Goal: Task Accomplishment & Management: Complete application form

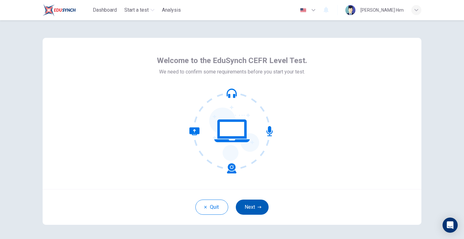
click at [249, 203] on button "Next" at bounding box center [252, 207] width 33 height 15
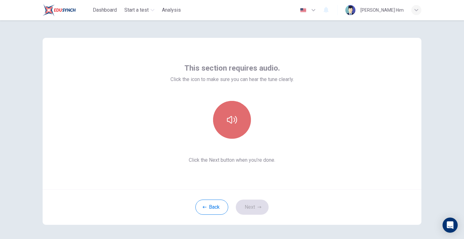
click at [237, 112] on button "button" at bounding box center [232, 120] width 38 height 38
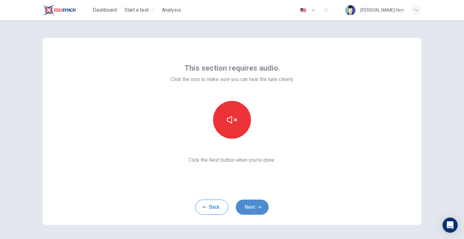
click at [259, 200] on button "Next" at bounding box center [252, 207] width 33 height 15
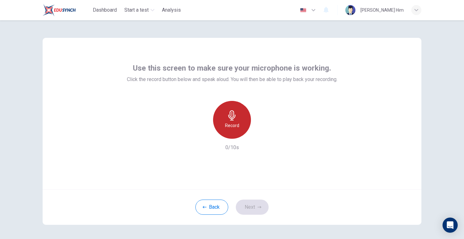
click at [242, 125] on div "Record" at bounding box center [232, 120] width 38 height 38
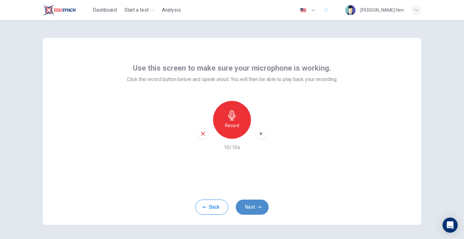
click at [251, 206] on button "Next" at bounding box center [252, 207] width 33 height 15
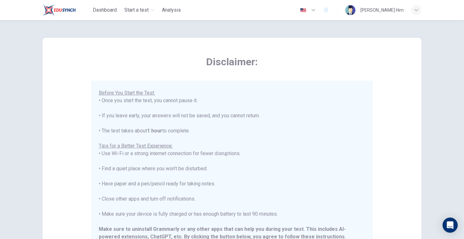
scroll to position [60, 0]
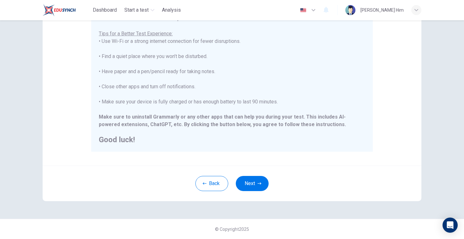
click at [250, 178] on button "Next" at bounding box center [252, 183] width 33 height 15
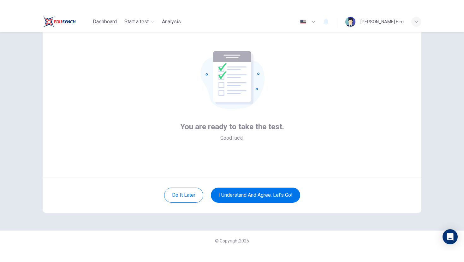
scroll to position [24, 0]
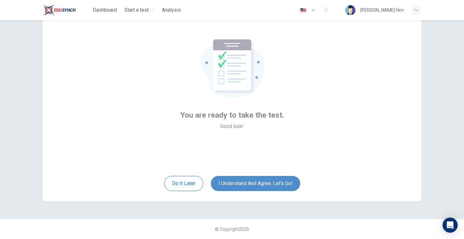
click at [250, 182] on button "I understand and agree. Let’s go!" at bounding box center [255, 183] width 89 height 15
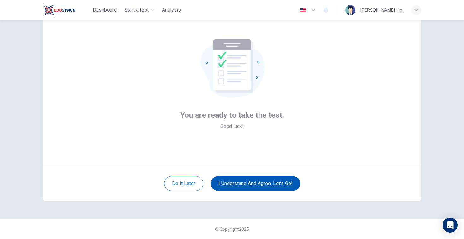
click at [250, 182] on button "I understand and agree. Let’s go!" at bounding box center [255, 183] width 89 height 15
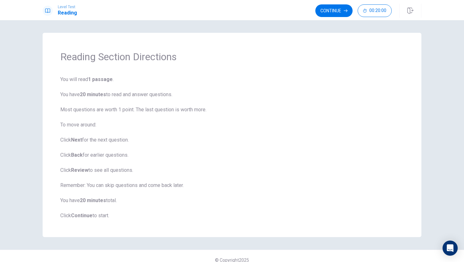
scroll to position [8, 0]
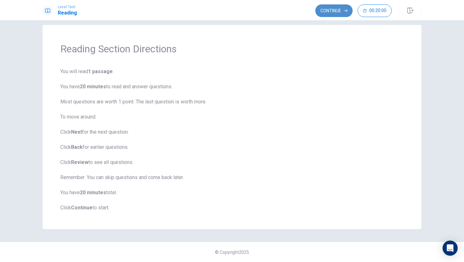
click at [336, 14] on button "Continue" at bounding box center [333, 10] width 37 height 13
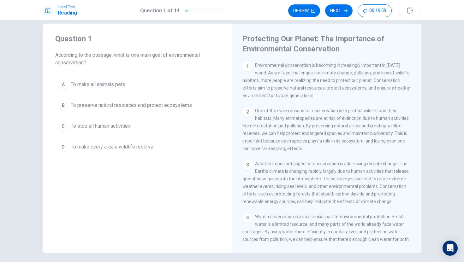
scroll to position [0, 0]
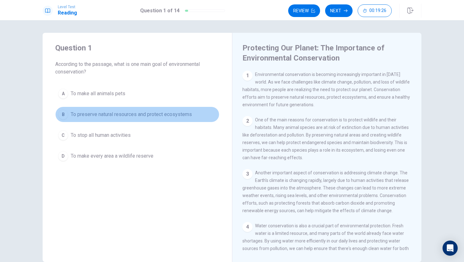
click at [114, 113] on span "To preserve natural resources and protect ecosystems" at bounding box center [131, 115] width 121 height 8
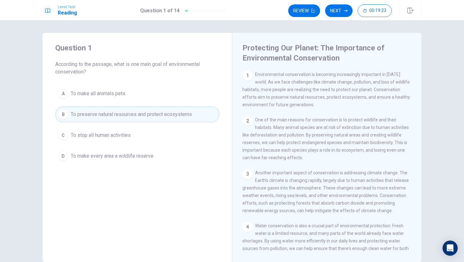
click at [342, 1] on div "Level Test Reading Question 1 of 14 Review Next 00:19:23" at bounding box center [232, 10] width 464 height 20
click at [341, 10] on button "Next" at bounding box center [338, 10] width 27 height 13
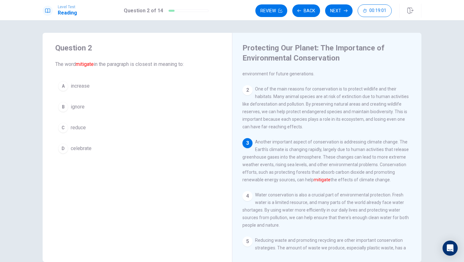
click at [73, 125] on span "reduce" at bounding box center [78, 128] width 15 height 8
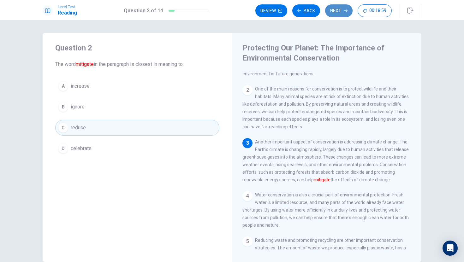
click at [344, 10] on icon "button" at bounding box center [345, 10] width 4 height 3
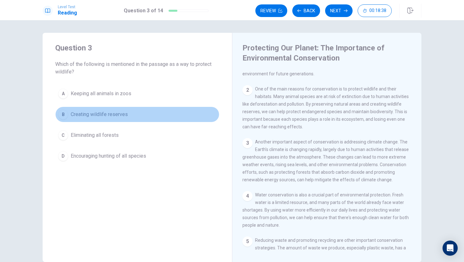
click at [106, 119] on button "B Creating wildlife reserves" at bounding box center [137, 115] width 164 height 16
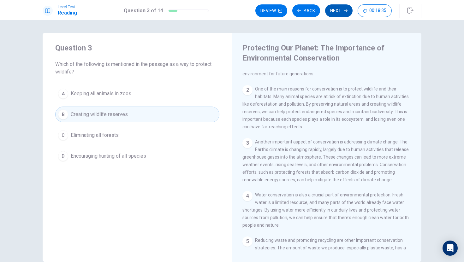
click at [343, 10] on button "Next" at bounding box center [338, 10] width 27 height 13
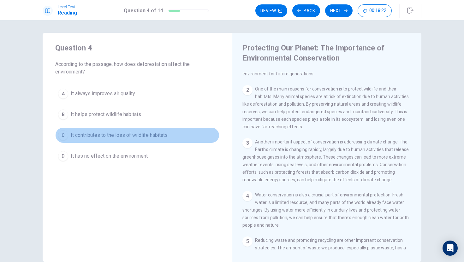
click at [132, 135] on span "It contributes to the loss of wildlife habitats" at bounding box center [119, 135] width 97 height 8
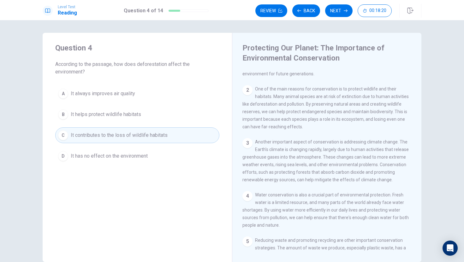
click at [338, 11] on button "Next" at bounding box center [338, 10] width 27 height 13
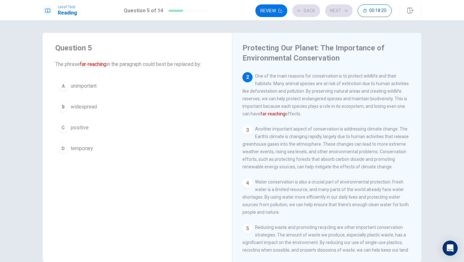
scroll to position [47, 0]
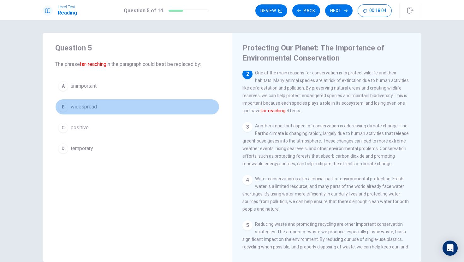
click at [77, 109] on span "widespread" at bounding box center [84, 107] width 26 height 8
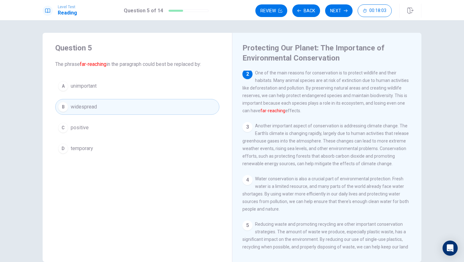
click at [338, 2] on div "Level Test Reading Question 5 of 14 Review Back Next 00:18:03" at bounding box center [232, 10] width 464 height 20
click at [338, 5] on button "Next" at bounding box center [338, 10] width 27 height 13
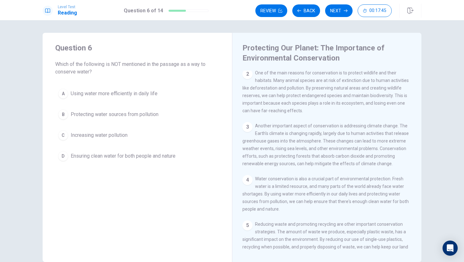
click at [91, 94] on span "Using water more efficiently in daily life" at bounding box center [114, 94] width 87 height 8
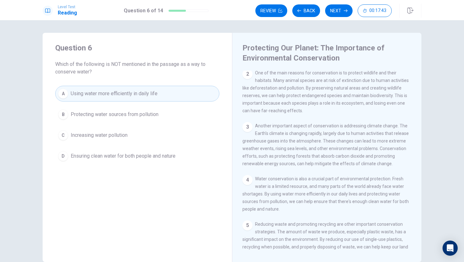
click at [160, 114] on button "B Protecting water sources from pollution" at bounding box center [137, 115] width 164 height 16
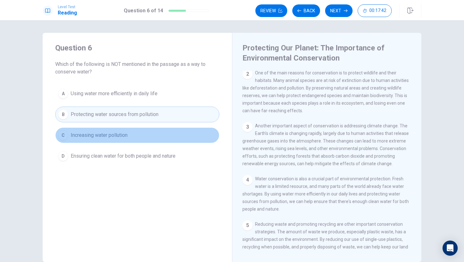
click at [137, 140] on button "C Increasing water pollution" at bounding box center [137, 135] width 164 height 16
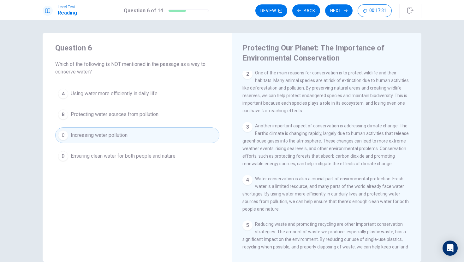
click at [332, 17] on div "Review Back Next 00:17:31" at bounding box center [338, 11] width 166 height 14
click at [332, 14] on button "Next" at bounding box center [338, 10] width 27 height 13
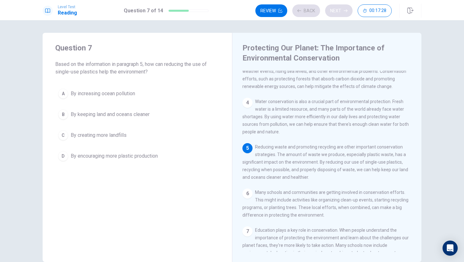
scroll to position [125, 0]
click at [305, 13] on button "Back" at bounding box center [306, 10] width 28 height 13
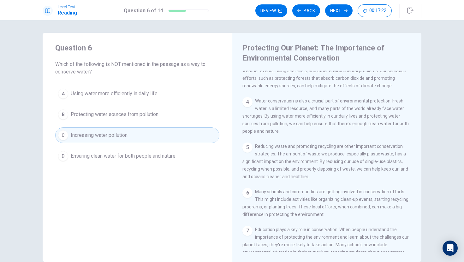
click at [175, 163] on button "D Ensuring clean water for both people and nature" at bounding box center [137, 156] width 164 height 16
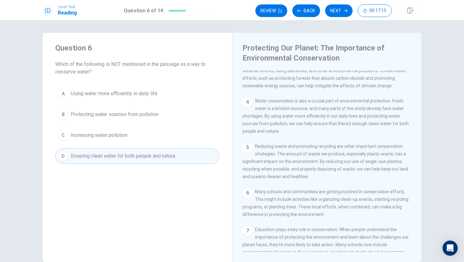
click at [163, 142] on button "C Increasing water pollution" at bounding box center [137, 135] width 164 height 16
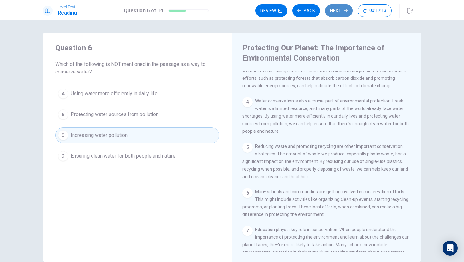
click at [332, 11] on button "Next" at bounding box center [338, 10] width 27 height 13
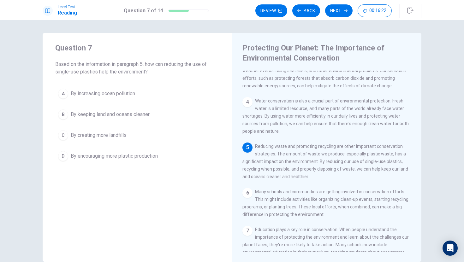
click at [115, 116] on span "By keeping land and oceans cleaner" at bounding box center [110, 115] width 79 height 8
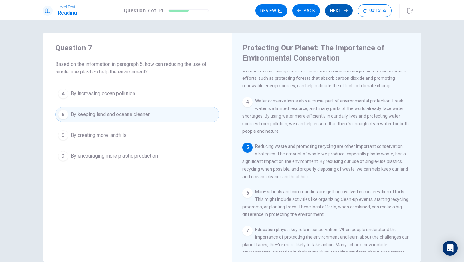
click at [341, 10] on button "Next" at bounding box center [338, 10] width 27 height 13
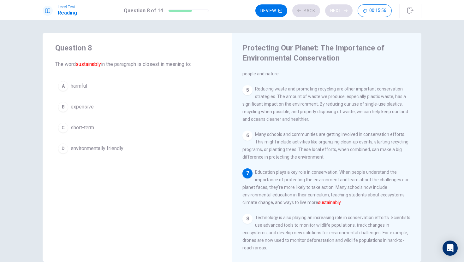
scroll to position [211, 0]
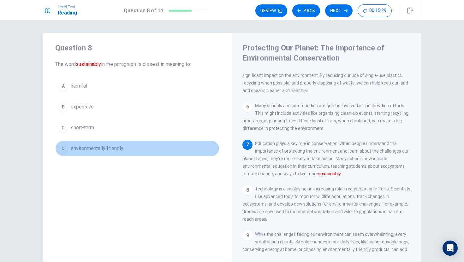
click at [117, 152] on span "environmentally friendly" at bounding box center [97, 149] width 53 height 8
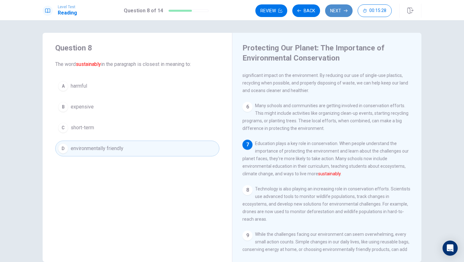
click at [344, 7] on button "Next" at bounding box center [338, 10] width 27 height 13
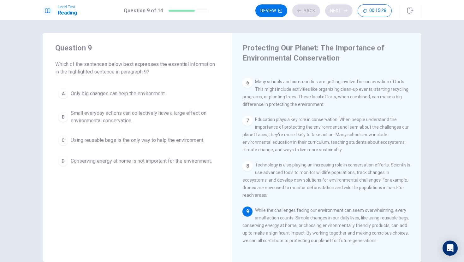
scroll to position [249, 0]
click at [132, 120] on span "Small everyday actions can collectively have a large effect on environmental co…" at bounding box center [144, 116] width 146 height 15
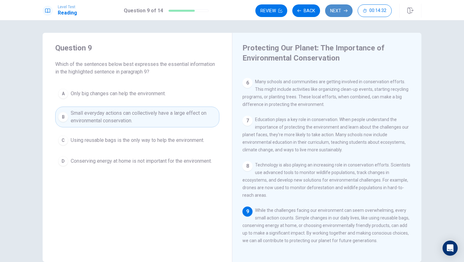
click at [341, 8] on button "Next" at bounding box center [338, 10] width 27 height 13
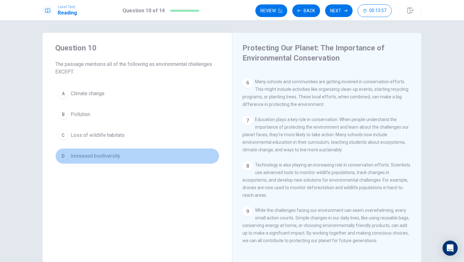
click at [100, 156] on span "Increased biodiversity" at bounding box center [96, 156] width 50 height 8
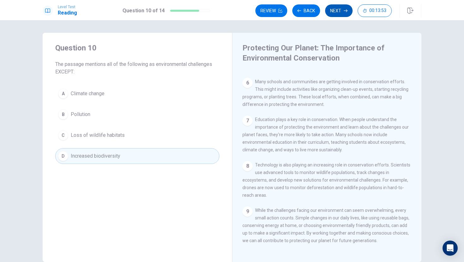
click at [343, 11] on icon "button" at bounding box center [345, 11] width 4 height 4
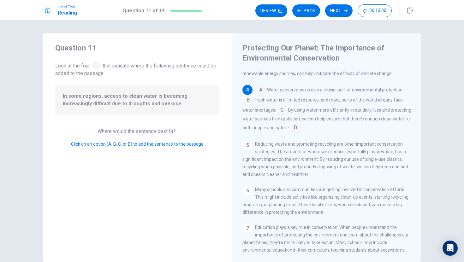
scroll to position [128, 0]
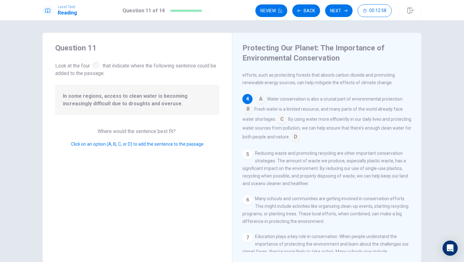
click at [248, 114] on input at bounding box center [248, 110] width 10 height 10
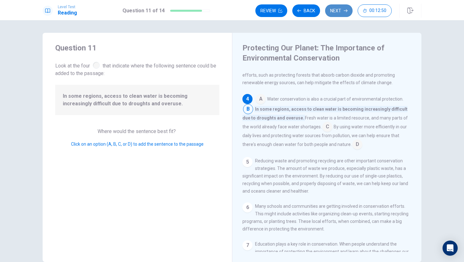
click at [335, 17] on button "Next" at bounding box center [338, 10] width 27 height 13
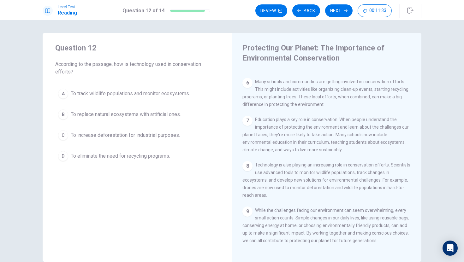
scroll to position [249, 0]
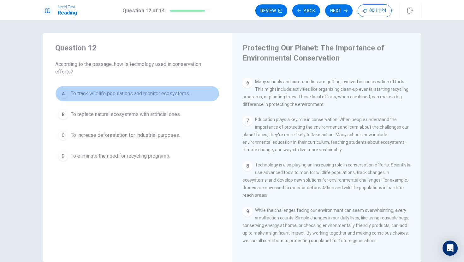
click at [179, 97] on span "To track wildlife populations and monitor ecosystems." at bounding box center [130, 94] width 119 height 8
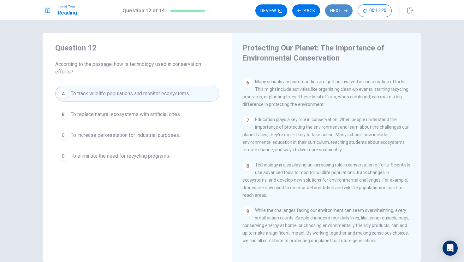
click at [332, 12] on button "Next" at bounding box center [338, 10] width 27 height 13
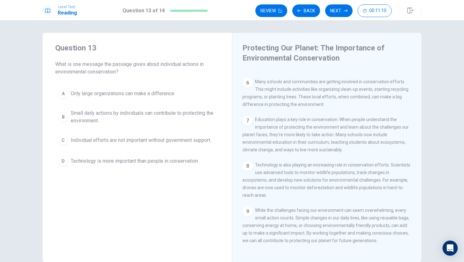
click at [179, 114] on span "Small daily actions by individuals can contribute to protecting the environment." at bounding box center [144, 116] width 146 height 15
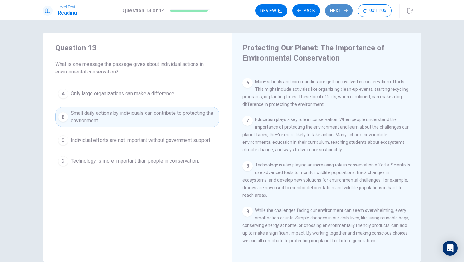
click at [334, 9] on button "Next" at bounding box center [338, 10] width 27 height 13
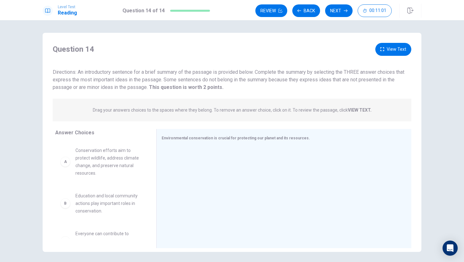
scroll to position [23, 0]
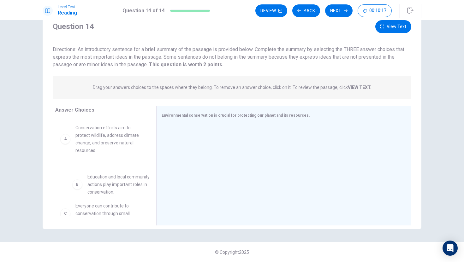
drag, startPoint x: 104, startPoint y: 183, endPoint x: 116, endPoint y: 186, distance: 11.8
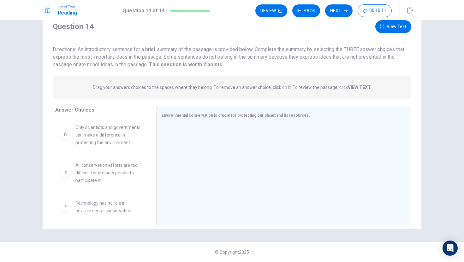
scroll to position [122, 0]
click at [99, 209] on span "Technology has no role in environmental conservation." at bounding box center [108, 206] width 66 height 15
click at [99, 208] on span "Technology has no role in environmental conservation." at bounding box center [108, 206] width 66 height 15
click at [101, 209] on span "Technology has no role in environmental conservation." at bounding box center [108, 206] width 66 height 15
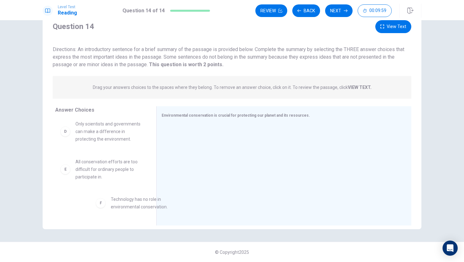
drag, startPoint x: 95, startPoint y: 207, endPoint x: 125, endPoint y: 200, distance: 31.6
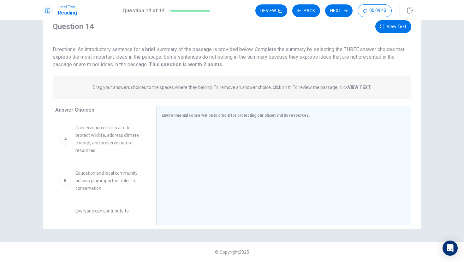
scroll to position [48, 0]
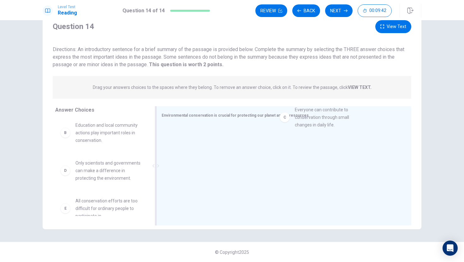
drag, startPoint x: 95, startPoint y: 170, endPoint x: 289, endPoint y: 128, distance: 197.7
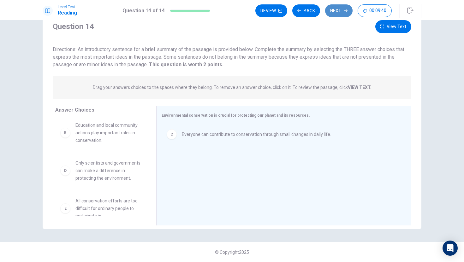
click at [349, 12] on button "Next" at bounding box center [338, 10] width 27 height 13
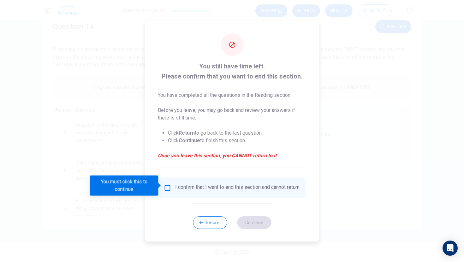
click at [176, 187] on div "I confirm that I want to end this section and cannot return." at bounding box center [237, 188] width 125 height 8
click at [168, 184] on input "You must click this to continue" at bounding box center [168, 188] width 8 height 8
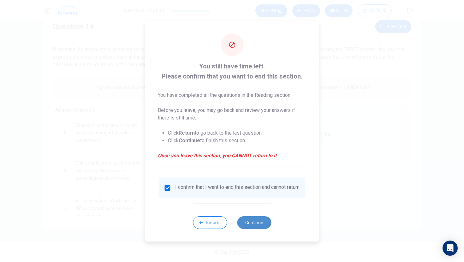
click at [255, 224] on button "Continue" at bounding box center [254, 222] width 34 height 13
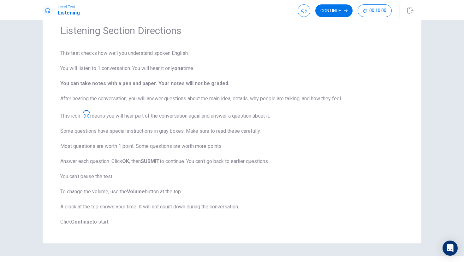
scroll to position [40, 0]
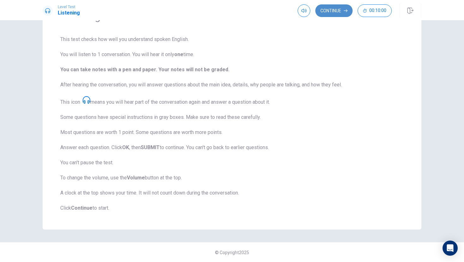
click at [323, 11] on button "Continue" at bounding box center [333, 10] width 37 height 13
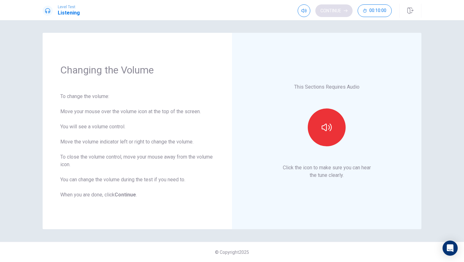
scroll to position [0, 0]
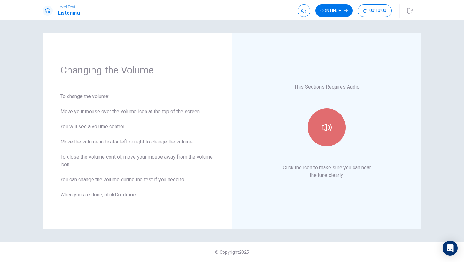
click at [325, 124] on icon "button" at bounding box center [326, 128] width 10 height 8
click at [327, 129] on icon "button" at bounding box center [326, 127] width 10 height 10
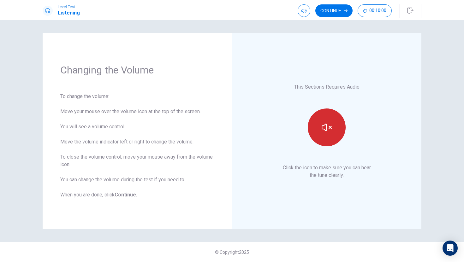
click at [327, 129] on icon "button" at bounding box center [326, 127] width 10 height 10
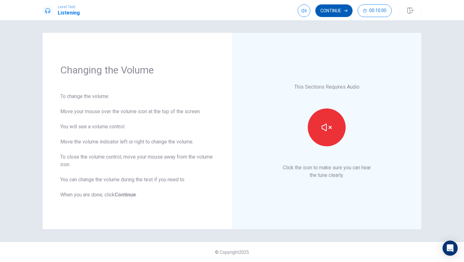
click at [341, 7] on button "Continue" at bounding box center [333, 10] width 37 height 13
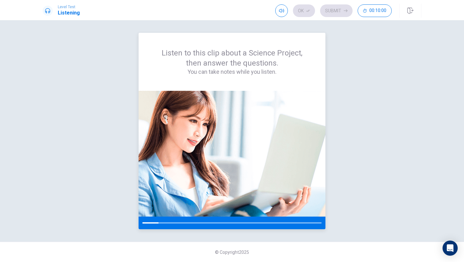
drag, startPoint x: 155, startPoint y: 223, endPoint x: 164, endPoint y: 223, distance: 8.5
click at [164, 224] on div at bounding box center [231, 223] width 187 height 13
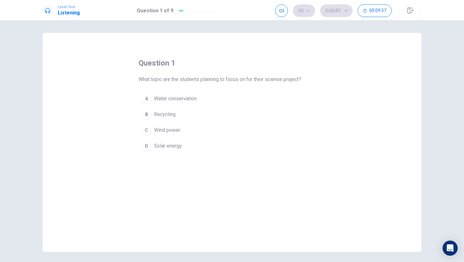
click at [149, 133] on div "C" at bounding box center [146, 130] width 10 height 10
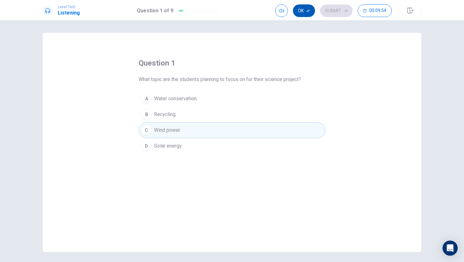
click at [303, 12] on button "Ok" at bounding box center [304, 10] width 22 height 13
click at [334, 12] on button "Submit" at bounding box center [336, 10] width 32 height 13
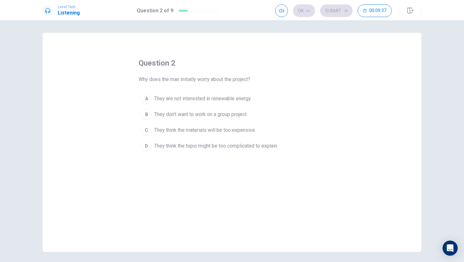
click at [169, 143] on span "They think the topic might be too complicated to explain." at bounding box center [216, 146] width 124 height 8
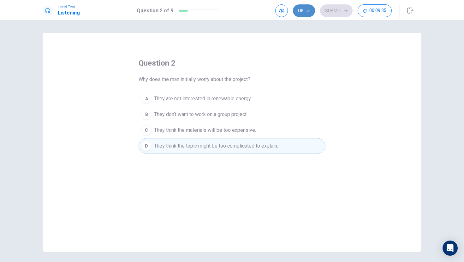
click at [308, 15] on button "Ok" at bounding box center [304, 10] width 22 height 13
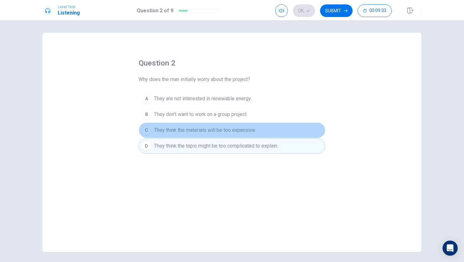
click at [240, 126] on button "C They think the materials will be too expensive." at bounding box center [231, 130] width 187 height 16
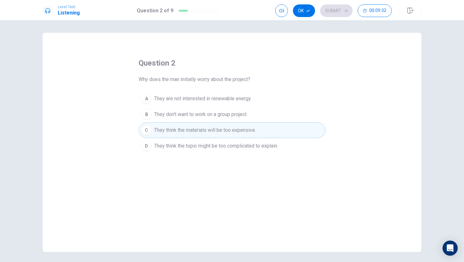
click at [238, 148] on span "They think the topic might be too complicated to explain." at bounding box center [216, 146] width 124 height 8
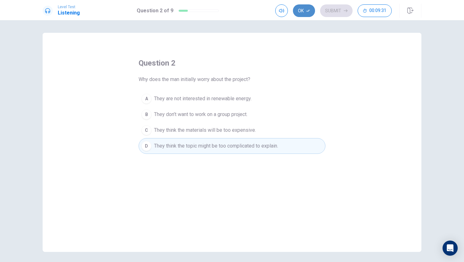
click at [302, 10] on button "Ok" at bounding box center [304, 10] width 22 height 13
click at [331, 10] on button "Submit" at bounding box center [336, 10] width 32 height 13
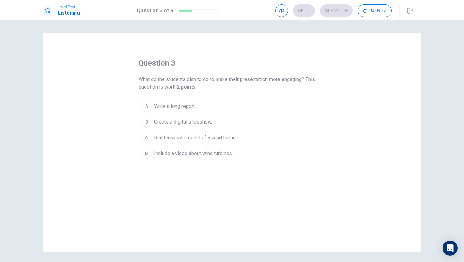
click at [186, 133] on button "C Build a simple model of a wind turbine." at bounding box center [231, 138] width 187 height 16
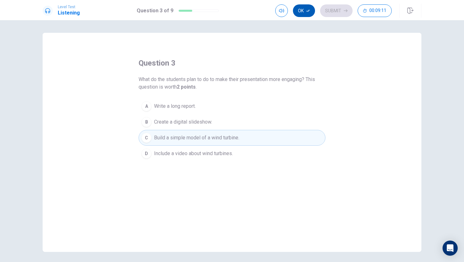
click at [300, 14] on button "Ok" at bounding box center [304, 10] width 22 height 13
click at [334, 11] on button "Submit" at bounding box center [336, 10] width 32 height 13
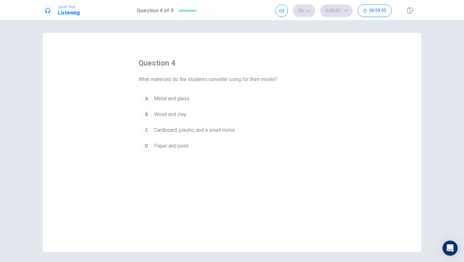
click at [174, 128] on span "Cardboard, plastic, and a small motor." at bounding box center [195, 130] width 82 height 8
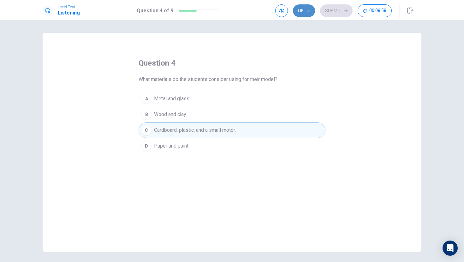
click at [309, 15] on button "Ok" at bounding box center [304, 10] width 22 height 13
click at [343, 13] on button "Submit" at bounding box center [336, 10] width 32 height 13
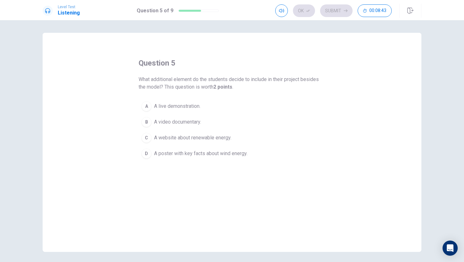
click at [170, 108] on span "A live demonstration." at bounding box center [177, 106] width 46 height 8
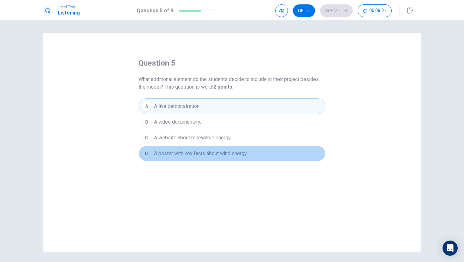
click at [240, 154] on span "A poster with key facts about wind energy." at bounding box center [200, 154] width 93 height 8
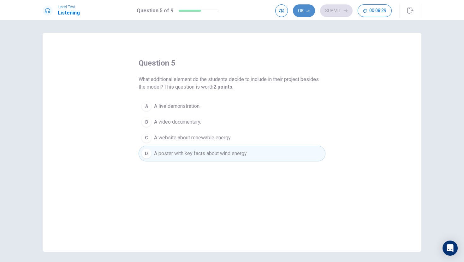
click at [298, 8] on button "Ok" at bounding box center [304, 10] width 22 height 13
click at [329, 9] on button "Submit" at bounding box center [336, 10] width 32 height 13
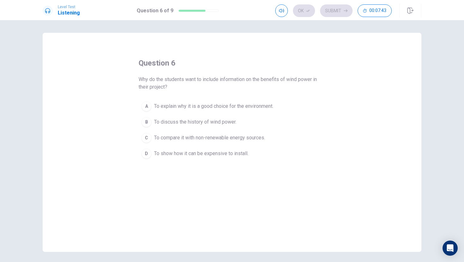
click at [242, 107] on span "To explain why it is a good choice for the environment." at bounding box center [213, 106] width 119 height 8
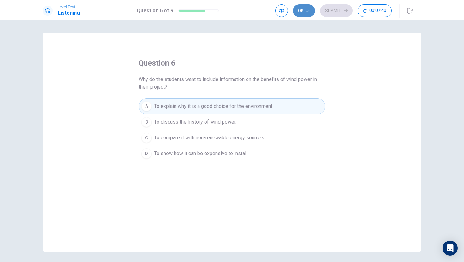
click at [303, 7] on button "Ok" at bounding box center [304, 10] width 22 height 13
click at [335, 9] on button "Submit" at bounding box center [336, 10] width 32 height 13
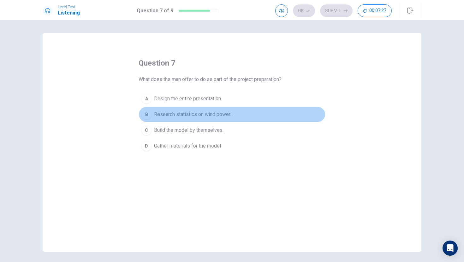
click at [207, 109] on button "B Research statistics on wind power. ." at bounding box center [231, 115] width 187 height 16
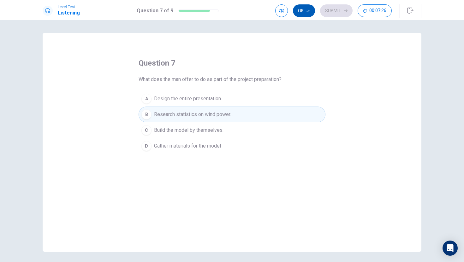
click at [312, 10] on button "Ok" at bounding box center [304, 10] width 22 height 13
click at [342, 15] on button "Submit" at bounding box center [336, 10] width 32 height 13
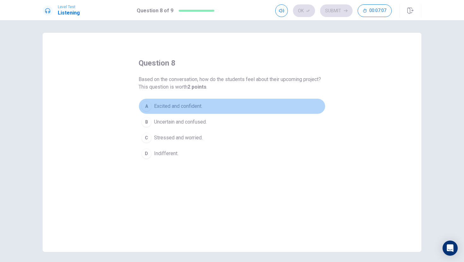
click at [166, 106] on span "Excited and confident." at bounding box center [178, 106] width 48 height 8
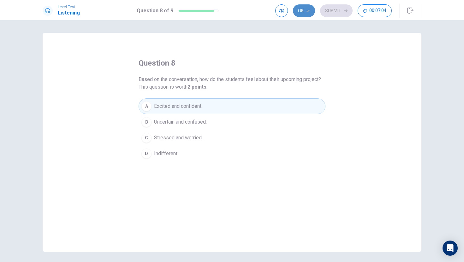
click at [306, 15] on button "Ok" at bounding box center [304, 10] width 22 height 13
click at [331, 16] on button "Submit" at bounding box center [336, 10] width 32 height 13
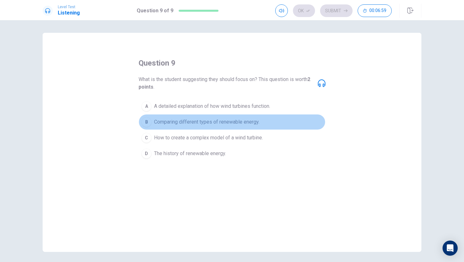
click at [218, 124] on span "Comparing different types of renewable energy." at bounding box center [206, 122] width 105 height 8
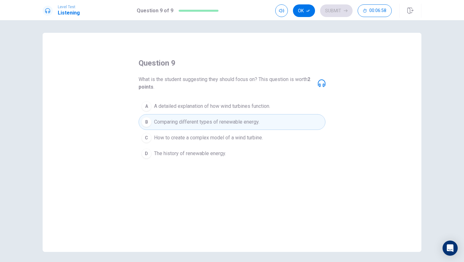
click at [214, 137] on span "How to create a complex model of a wind turbine." at bounding box center [208, 138] width 109 height 8
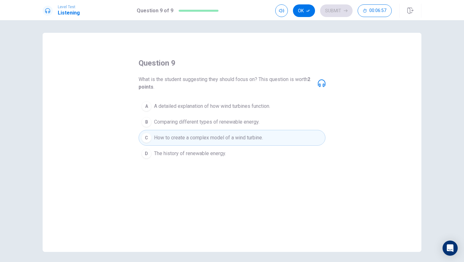
click at [203, 153] on span "The history of renewable energy." at bounding box center [190, 154] width 72 height 8
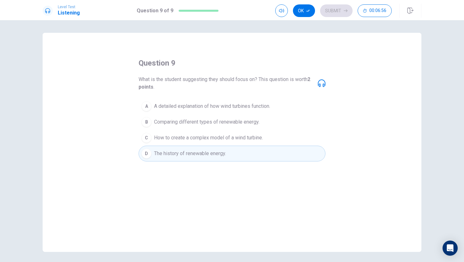
click at [203, 136] on span "How to create a complex model of a wind turbine." at bounding box center [208, 138] width 109 height 8
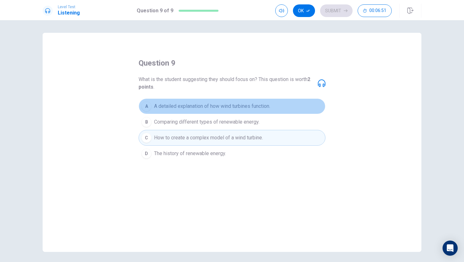
click at [214, 106] on span "A detailed explanation of how wind turbines function." at bounding box center [212, 106] width 116 height 8
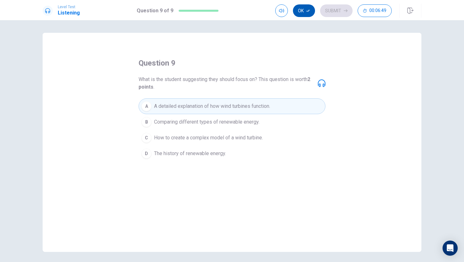
click at [306, 10] on icon "button" at bounding box center [308, 11] width 4 height 4
click at [338, 11] on button "Submit" at bounding box center [336, 10] width 32 height 13
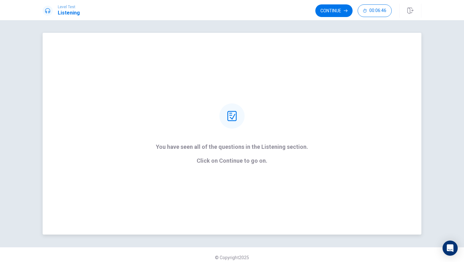
click at [220, 128] on div "You have seen all of the questions in the Listening section. Click on Continue …" at bounding box center [232, 133] width 170 height 61
click at [228, 156] on strong "You have seen all of the questions in the Listening section. Click on Continue …" at bounding box center [232, 154] width 152 height 20
click at [224, 172] on div "You have seen all of the questions in the Listening section. Click on Continue …" at bounding box center [232, 134] width 378 height 202
click at [224, 164] on div "You have seen all of the questions in the Listening section. Click on Continue …" at bounding box center [232, 134] width 378 height 202
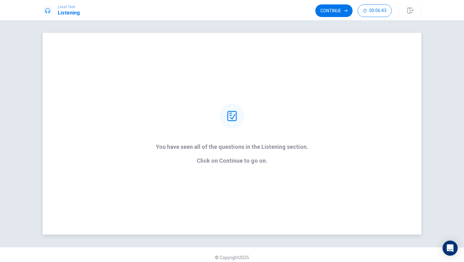
click at [223, 165] on div "You have seen all of the questions in the Listening section. Click on Continue …" at bounding box center [232, 134] width 378 height 202
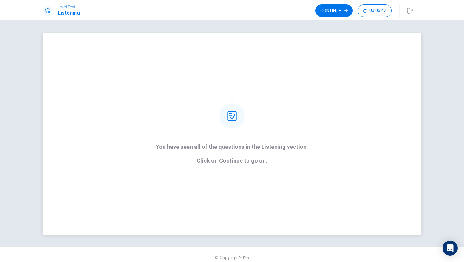
click at [223, 165] on div "You have seen all of the questions in the Listening section. Click on Continue …" at bounding box center [232, 134] width 378 height 202
drag, startPoint x: 223, startPoint y: 165, endPoint x: 273, endPoint y: 97, distance: 84.3
click at [225, 163] on div "You have seen all of the questions in the Listening section. Click on Continue …" at bounding box center [232, 134] width 378 height 202
click at [339, 6] on button "Continue" at bounding box center [333, 10] width 37 height 13
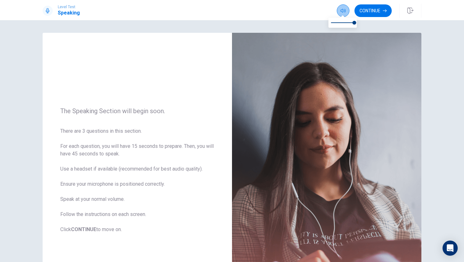
click at [339, 13] on button "button" at bounding box center [342, 10] width 13 height 13
type input "1"
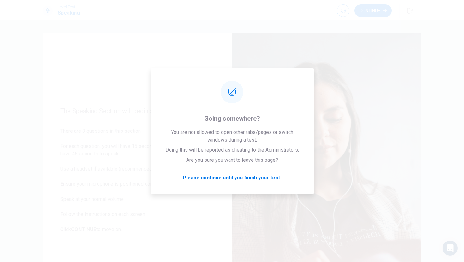
drag, startPoint x: 350, startPoint y: 24, endPoint x: 463, endPoint y: 3, distance: 114.8
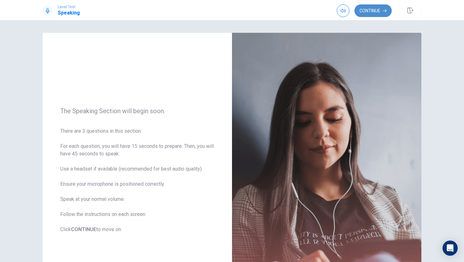
click at [373, 9] on button "Continue" at bounding box center [372, 10] width 37 height 13
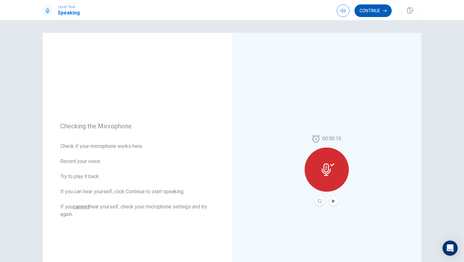
click at [381, 13] on button "Continue" at bounding box center [372, 10] width 37 height 13
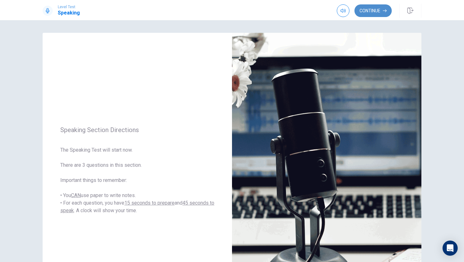
click at [358, 10] on button "Continue" at bounding box center [372, 10] width 37 height 13
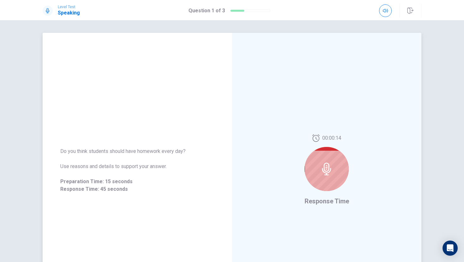
click at [325, 155] on div at bounding box center [326, 169] width 44 height 44
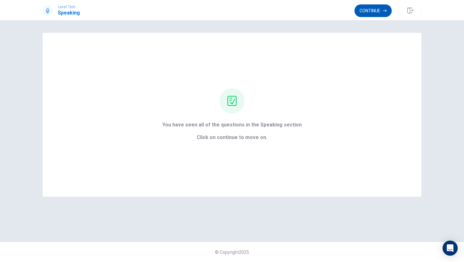
click at [364, 12] on button "Continue" at bounding box center [372, 10] width 37 height 13
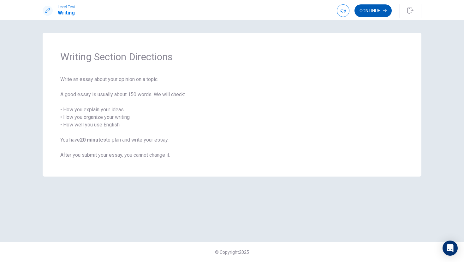
click at [380, 13] on button "Continue" at bounding box center [372, 10] width 37 height 13
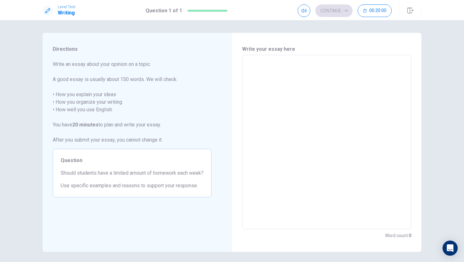
click at [303, 64] on textarea at bounding box center [326, 142] width 160 height 164
type textarea "i"
type textarea "x"
type textarea "I"
type textarea "x"
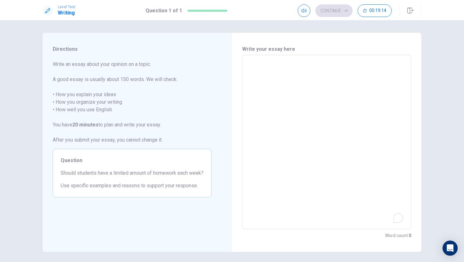
type textarea "I"
type textarea "x"
type textarea "I"
click at [392, 214] on textarea "I" at bounding box center [326, 142] width 160 height 164
type textarea "x"
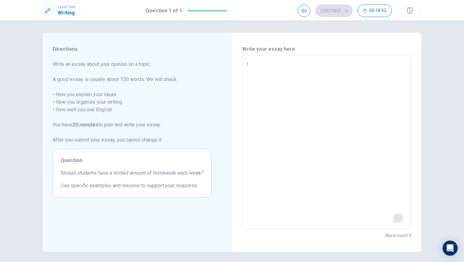
type textarea "I"
click at [394, 216] on div "Open Grammarly." at bounding box center [397, 217] width 7 height 7
click at [385, 205] on textarea "I" at bounding box center [326, 142] width 160 height 164
click at [399, 213] on span at bounding box center [398, 217] width 9 height 9
click at [398, 214] on div "Open Grammarly." at bounding box center [398, 218] width 8 height 8
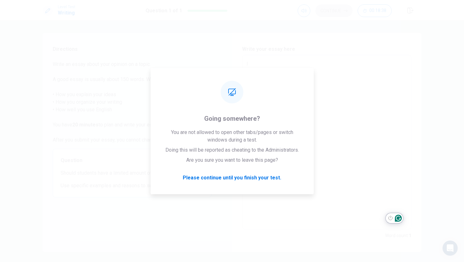
click at [371, 182] on textarea "I" at bounding box center [326, 142] width 160 height 164
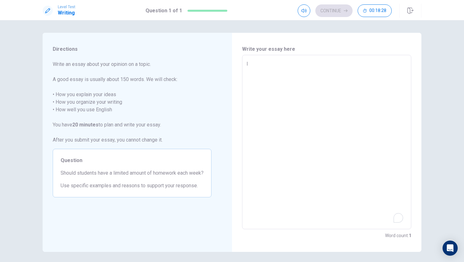
type textarea "x"
type textarea "I t"
type textarea "x"
type textarea "I th"
type textarea "x"
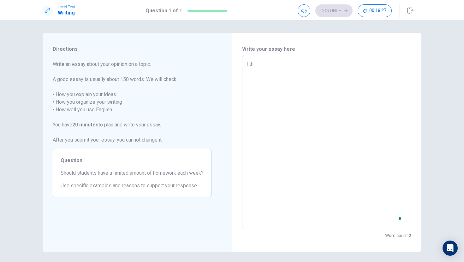
type textarea "I thi"
type textarea "x"
type textarea "I thin"
type textarea "x"
type textarea "I think"
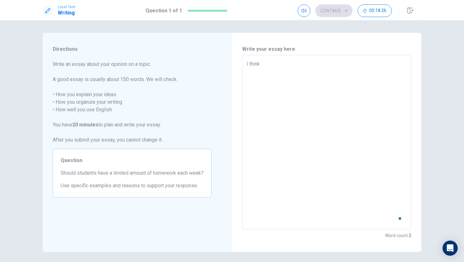
type textarea "x"
type textarea "I think"
type textarea "x"
type textarea "I think s"
type textarea "x"
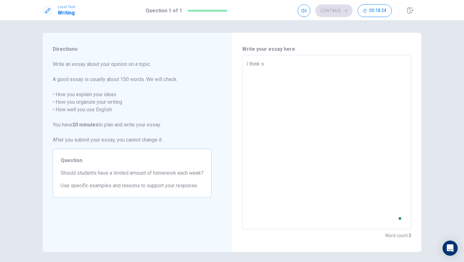
type textarea "I think st"
type textarea "x"
type textarea "I think stu"
type textarea "x"
type textarea "I think stud"
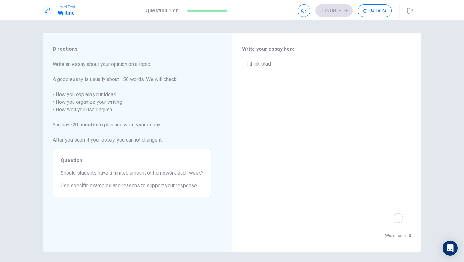
type textarea "x"
type textarea "I think stude"
type textarea "x"
type textarea "I think studen"
type textarea "x"
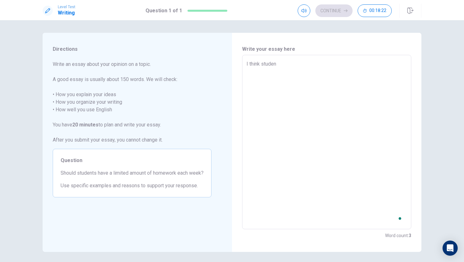
type textarea "I think student"
type textarea "x"
type textarea "I think student"
type textarea "x"
type textarea "I think student s"
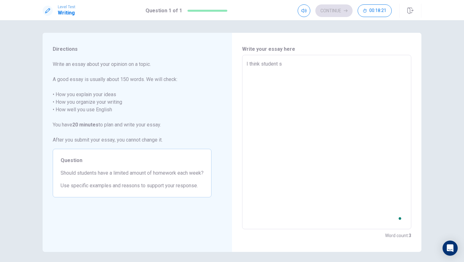
type textarea "x"
type textarea "I think student sh"
type textarea "x"
type textarea "I think student sho"
type textarea "x"
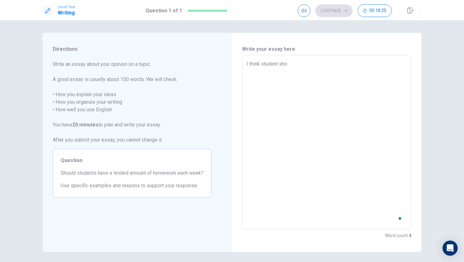
type textarea "I think student shou"
type textarea "x"
type textarea "I think student shoul"
type textarea "x"
type textarea "I think student should"
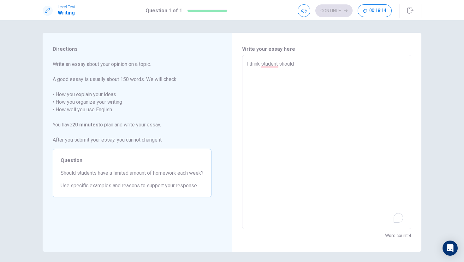
type textarea "x"
type textarea "I think student should"
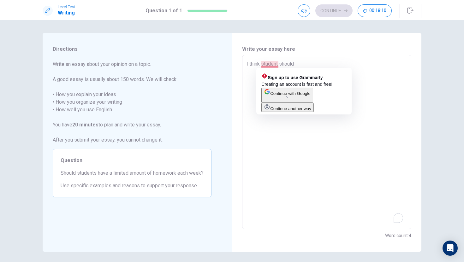
click at [267, 63] on textarea "I think student should" at bounding box center [326, 142] width 160 height 164
type textarea "x"
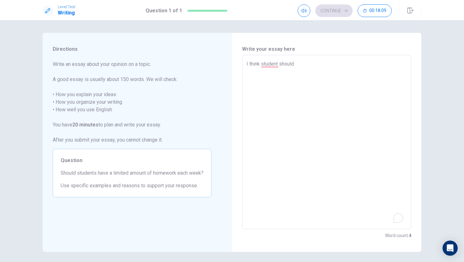
type textarea "I think student should"
click at [292, 47] on h6 "Write your essay here" at bounding box center [326, 49] width 169 height 8
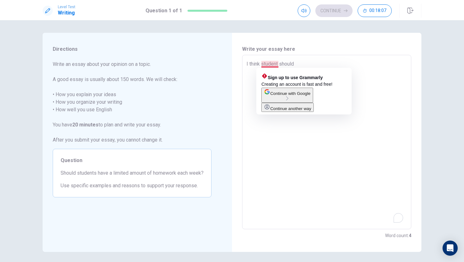
click at [267, 64] on textarea "I think student should" at bounding box center [326, 142] width 160 height 164
click at [264, 63] on textarea "I think student should" at bounding box center [326, 142] width 160 height 164
click at [270, 64] on textarea "I think student should" at bounding box center [326, 142] width 160 height 164
click at [279, 64] on textarea "I think student should" at bounding box center [326, 142] width 160 height 164
click at [277, 64] on textarea "I think student should" at bounding box center [326, 142] width 160 height 164
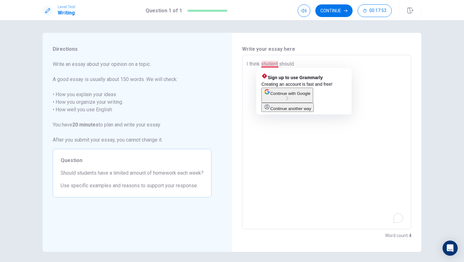
type textarea "x"
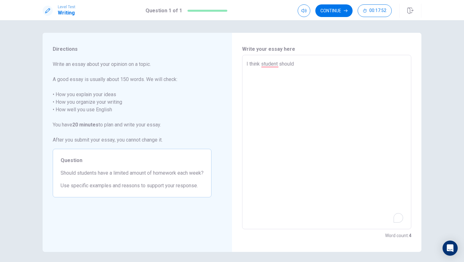
type textarea "I think students should"
click at [307, 61] on textarea "I think students should" at bounding box center [326, 142] width 160 height 164
type textarea "x"
type textarea "I think students should n"
type textarea "x"
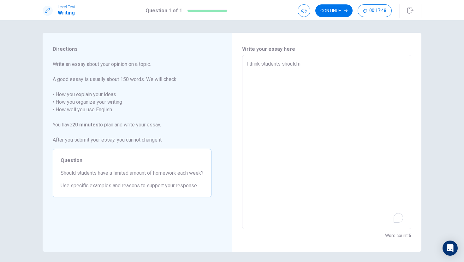
type textarea "I think students should no"
type textarea "x"
type textarea "I think students should not"
type textarea "x"
type textarea "I think students should not"
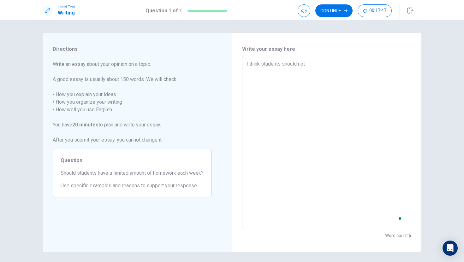
type textarea "x"
type textarea "I think students should not h"
type textarea "x"
type textarea "I think students should not ha"
type textarea "x"
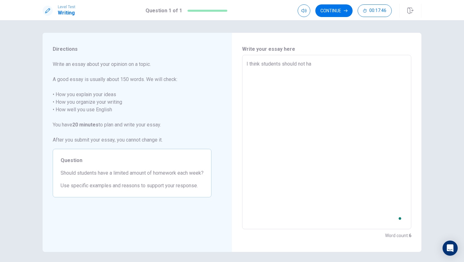
type textarea "I think students should not hav"
type textarea "x"
type textarea "I think students should not have"
type textarea "x"
type textarea "I think students should not have"
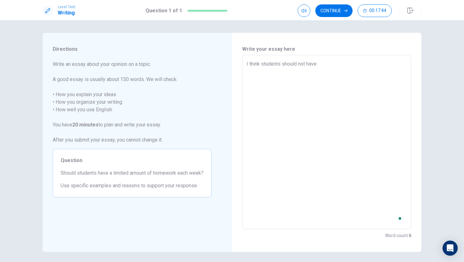
type textarea "x"
type textarea "I think students should not have a"
type textarea "x"
type textarea "I think students should not have a"
type textarea "x"
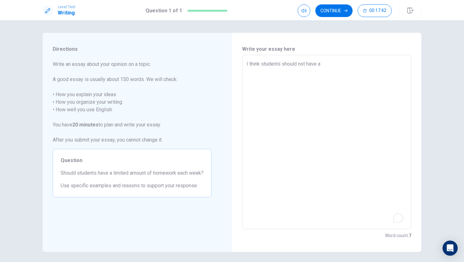
type textarea "I think students should not have a l"
type textarea "x"
type textarea "I think students should not have a li"
type textarea "x"
type textarea "I think students should not have a lim"
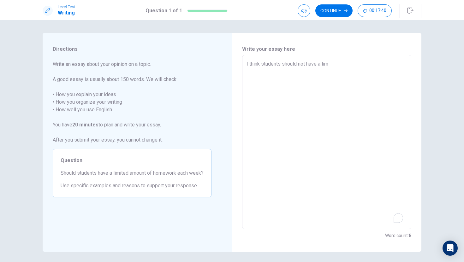
type textarea "x"
type textarea "I think students should not have a limi"
type textarea "x"
type textarea "I think students should not have a limit"
type textarea "x"
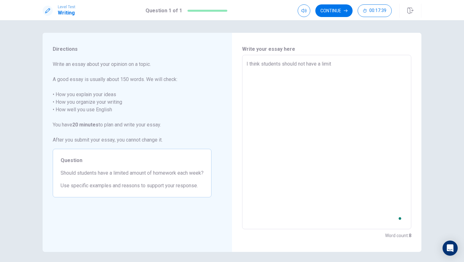
type textarea "I think students should not have a limite"
type textarea "x"
type textarea "I think students should not have a limited"
type textarea "x"
type textarea "I think students should not have a limited"
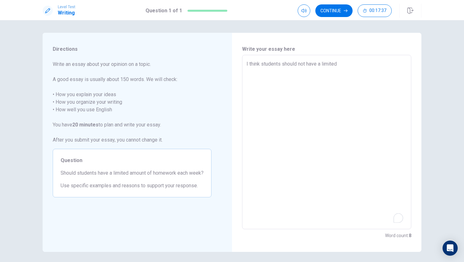
type textarea "x"
type textarea "I think students should not have a limited a"
type textarea "x"
type textarea "I think students should not have a limited am"
type textarea "x"
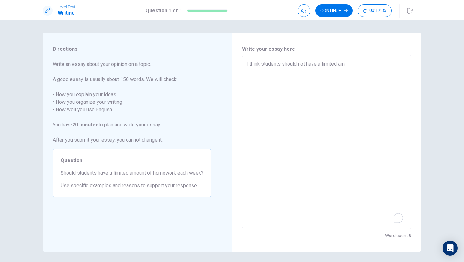
type textarea "I think students should not have a limited amo"
type textarea "x"
type textarea "I think students should not have a limited amou"
type textarea "x"
type textarea "I think students should not have a limited amoun"
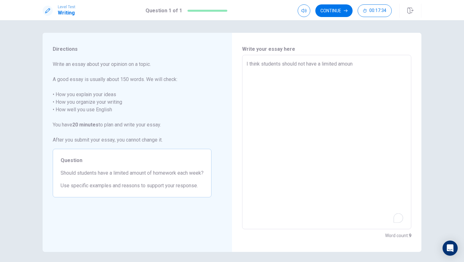
type textarea "x"
type textarea "I think students should not have a limited amount"
type textarea "x"
type textarea "I think students should not have a limited amount"
type textarea "x"
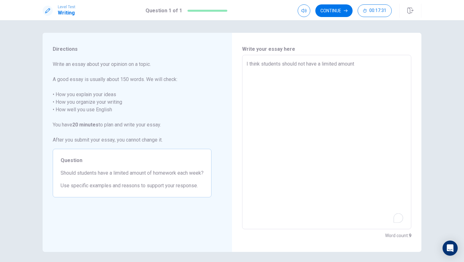
type textarea "I think students should not have a limited amount o"
type textarea "x"
type textarea "I think students should not have a limited amount of"
type textarea "x"
type textarea "I think students should not have a limited amount of"
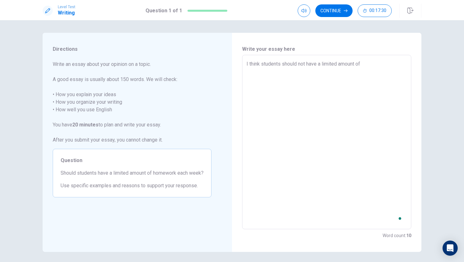
type textarea "x"
type textarea "I think students should not have a limited amount of h"
type textarea "x"
type textarea "I think students should not have a limited amount of ho"
type textarea "x"
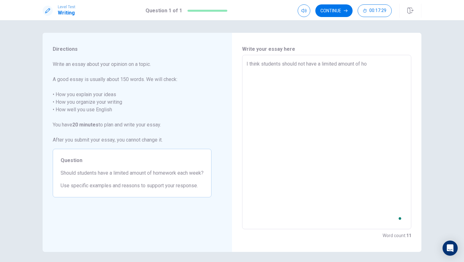
type textarea "I think students should not have a limited amount of hom"
type textarea "x"
type textarea "I think students should not have a limited amount of home"
type textarea "x"
type textarea "I think students should not have a limited amount of homew"
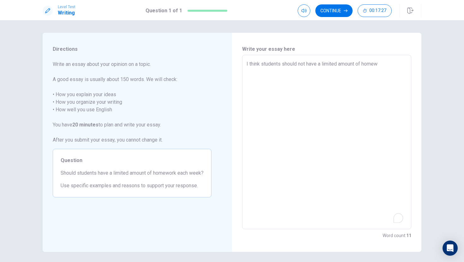
type textarea "x"
type textarea "I think students should not have a limited amount of homewo"
type textarea "x"
type textarea "I think students should not have a limited amount of homewor"
type textarea "x"
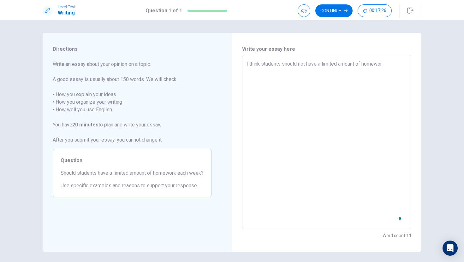
type textarea "I think students should not have a limited amount of homework"
type textarea "x"
type textarea "I think students should not have a limited amount of homework"
type textarea "x"
type textarea "I think students should not have a limited amount of homework e"
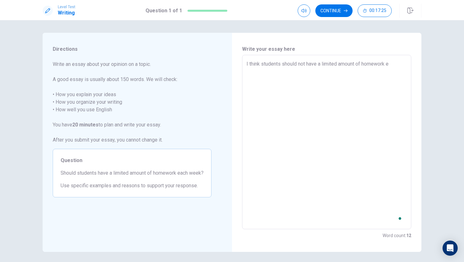
type textarea "x"
type textarea "I think students should not have a limited amount of homework ea"
type textarea "x"
type textarea "I think students should not have a limited amount of homework eac"
type textarea "x"
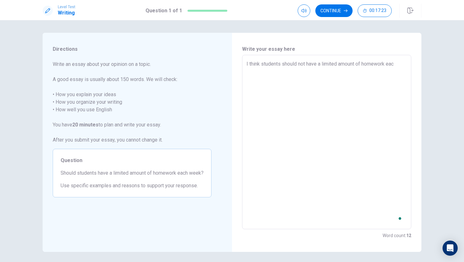
type textarea "I think students should not have a limited amount of homework each"
type textarea "x"
type textarea "I think students should not have a limited amount of homework each"
type textarea "x"
type textarea "I think students should not have a limited amount of homework each w"
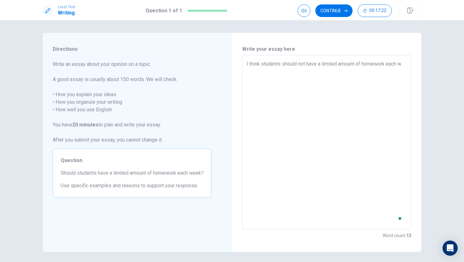
type textarea "x"
type textarea "I think students should not have a limited amount of homework each we"
type textarea "x"
type textarea "I think students should not have a limited amount of homework each wee"
type textarea "x"
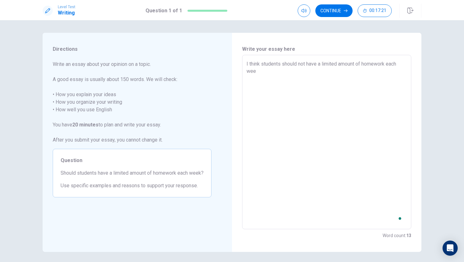
type textarea "I think students should not have a limited amount of homework each week"
type textarea "x"
type textarea "I think students should not have a limited amount of homework each week"
type textarea "x"
type textarea "I think students should not have a limited amount of homework each week"
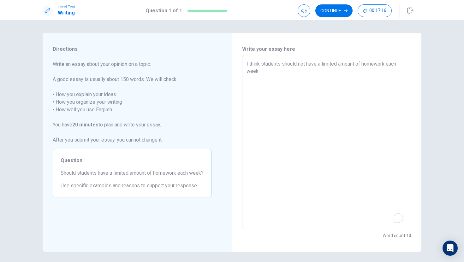
type textarea "x"
type textarea "I think students should not have a limited amount of homework each week,"
type textarea "x"
type textarea "I think students should not have a limited amount of homework each week,b"
type textarea "x"
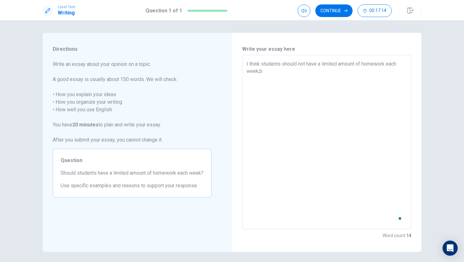
type textarea "I think students should not have a limited amount of homework each week,be"
type textarea "x"
type textarea "I think students should not have a limited amount of homework each week,bec"
type textarea "x"
type textarea "I think students should not have a limited amount of homework each week,beca"
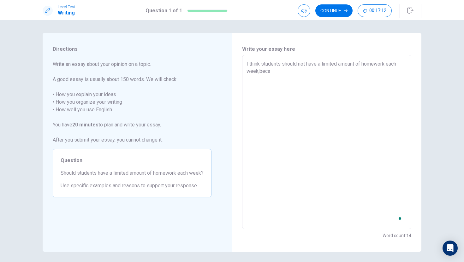
type textarea "x"
type textarea "I think students should not have a limited amount of homework each week,becau"
type textarea "x"
type textarea "I think students should not have a limited amount of homework each week,becaus"
type textarea "x"
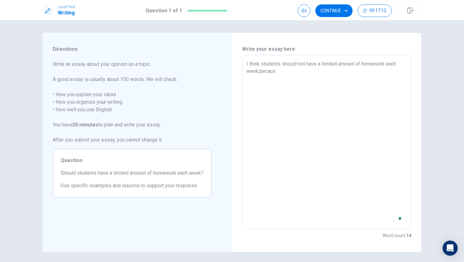
type textarea "I think students should not have a limited amount of homework each week,because"
type textarea "x"
type textarea "I think students should not have a limited amount of homework each week,because"
type textarea "x"
type textarea "I think students should not have a limited amount of homework each week,because"
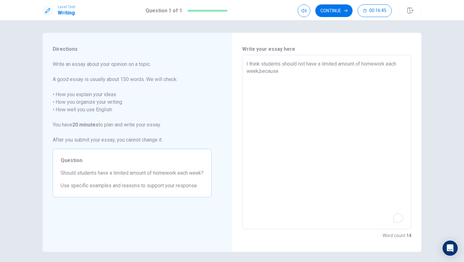
type textarea "x"
type textarea "I think students should not have a limited amount of homework each week,because"
type textarea "x"
type textarea "I think students should not have a limited amount of homework each week,because…"
type textarea "x"
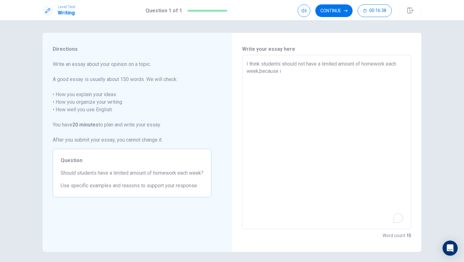
type textarea "I think students should not have a limited amount of homework each week,because…"
type textarea "x"
type textarea "I think students should not have a limited amount of homework each week,because…"
type textarea "x"
type textarea "I think students should not have a limited amount of homework each week,because"
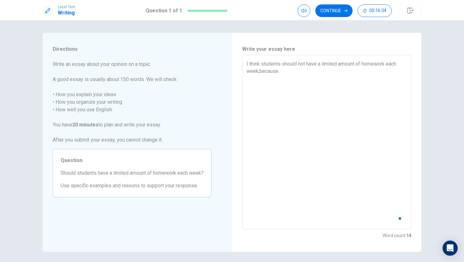
type textarea "x"
type textarea "I think students should not have a limited amount of homework each week,because…"
type textarea "x"
type textarea "I think students should not have a limited amount of homework each week,because…"
type textarea "x"
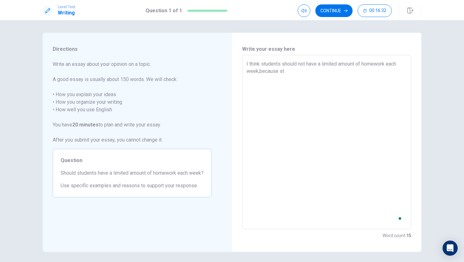
type textarea "I think students should not have a limited amount of homework each week,because…"
type textarea "x"
type textarea "I think students should not have a limited amount of homework each week,because…"
type textarea "x"
type textarea "I think students should not have a limited amount of homework each week,because…"
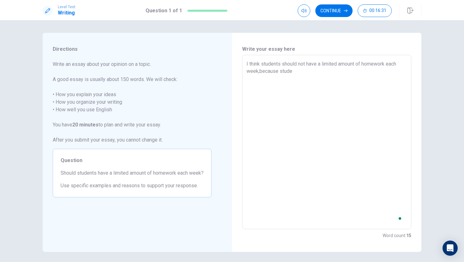
type textarea "x"
type textarea "I think students should not have a limited amount of homework each week,because…"
type textarea "x"
type textarea "I think students should not have a limited amount of homework each week,because…"
type textarea "x"
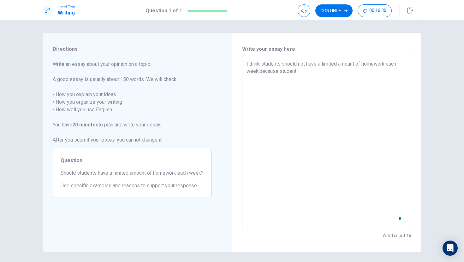
type textarea "I think students should not have a limited amount of homework each week,because…"
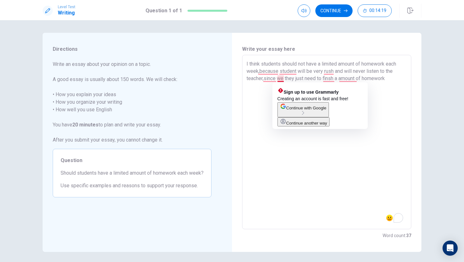
click at [285, 78] on textarea "I think students should not have a limited amount of homework each week,because…" at bounding box center [326, 142] width 160 height 164
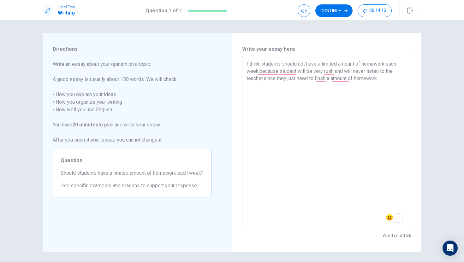
click at [328, 77] on textarea "I think students should not have a limited amount of homework each week,because…" at bounding box center [326, 142] width 160 height 164
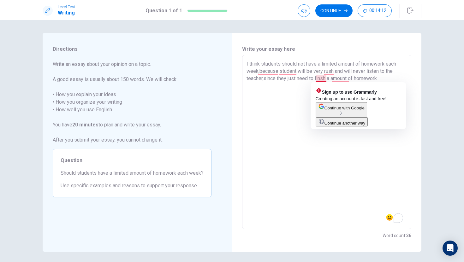
click at [321, 76] on textarea "I think students should not have a limited amount of homework each week,because…" at bounding box center [326, 142] width 160 height 164
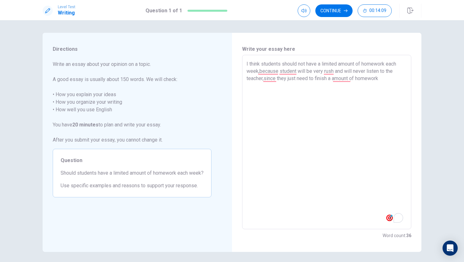
click at [355, 74] on textarea "I think students should not have a limited amount of homework each week,because…" at bounding box center [326, 142] width 160 height 164
click at [359, 78] on textarea "I think students should not have a limited amount of homework each week,because…" at bounding box center [326, 142] width 160 height 164
click at [392, 76] on textarea "I think students should not have a limited amount of homework each week,because…" at bounding box center [326, 142] width 160 height 164
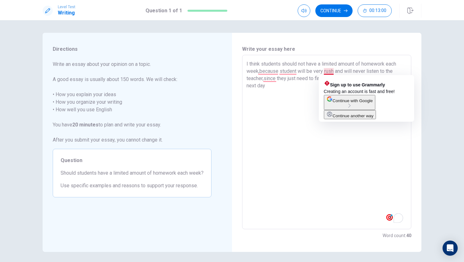
click at [333, 70] on textarea "I think students should not have a limited amount of homework each week,because…" at bounding box center [326, 142] width 160 height 164
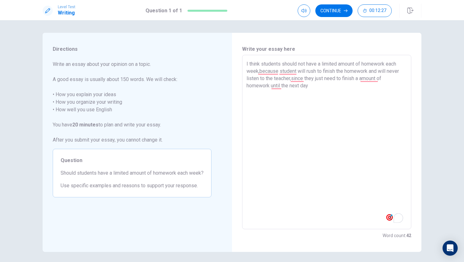
click at [324, 79] on textarea "I think students should not have a limited amount of homework each week,because…" at bounding box center [326, 142] width 160 height 164
click at [260, 79] on textarea "I think students should not have a limited amount of homework each week,because…" at bounding box center [326, 142] width 160 height 164
click at [311, 79] on textarea "I think students should not have a limited amount of homework each week,because…" at bounding box center [326, 142] width 160 height 164
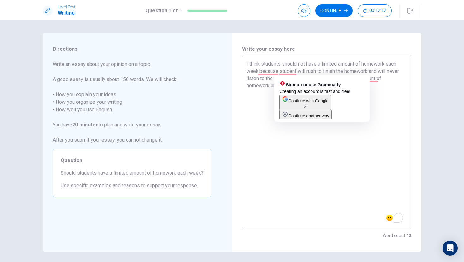
click at [298, 73] on textarea "I think students should not have a limited amount of homework each week,because…" at bounding box center [326, 142] width 160 height 164
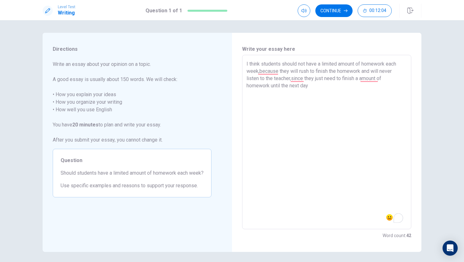
click at [328, 85] on textarea "I think students should not have a limited amount of homework each week,because…" at bounding box center [326, 142] width 160 height 164
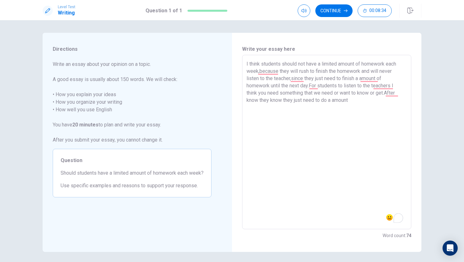
click at [331, 101] on textarea "I think students should not have a limited amount of homework each week,because…" at bounding box center [326, 142] width 160 height 164
click at [371, 102] on textarea "I think students should not have a limited amount of homework each week,because…" at bounding box center [326, 142] width 160 height 164
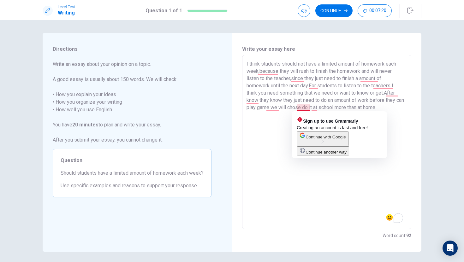
click at [306, 107] on textarea "I think students should not have a limited amount of homework each week,because…" at bounding box center [326, 142] width 160 height 164
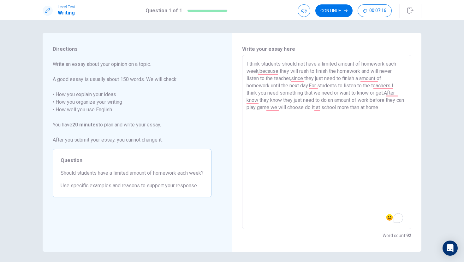
click at [392, 110] on textarea "I think students should not have a limited amount of homework each week,because…" at bounding box center [326, 142] width 160 height 164
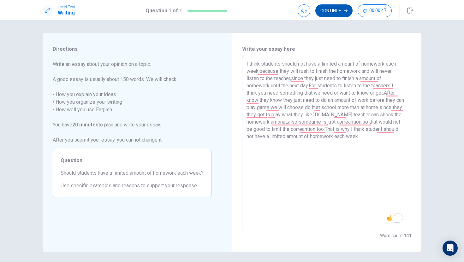
click at [337, 12] on button "Continue" at bounding box center [333, 10] width 37 height 13
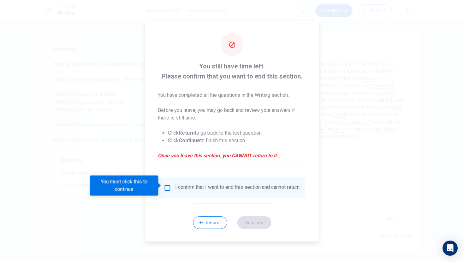
click at [168, 185] on input "You must click this to continue" at bounding box center [168, 188] width 8 height 8
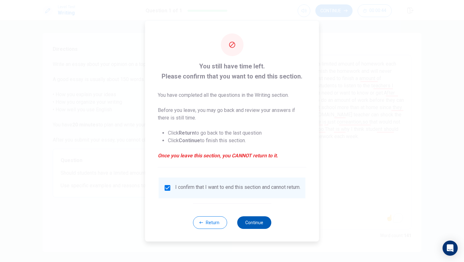
click at [256, 220] on button "Continue" at bounding box center [254, 222] width 34 height 13
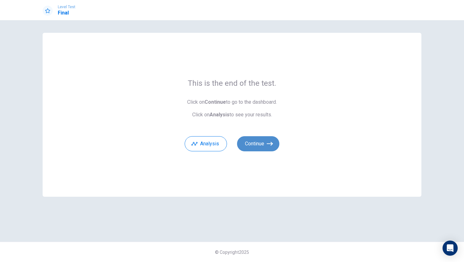
click at [254, 143] on button "Continue" at bounding box center [258, 143] width 42 height 15
